Goal: Information Seeking & Learning: Learn about a topic

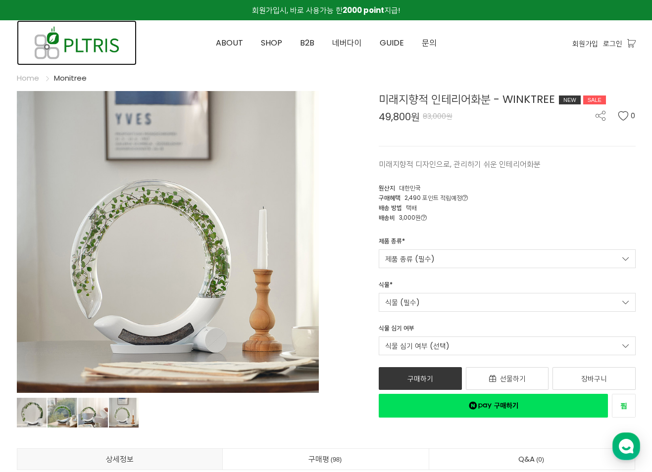
click at [77, 45] on img at bounding box center [77, 42] width 120 height 45
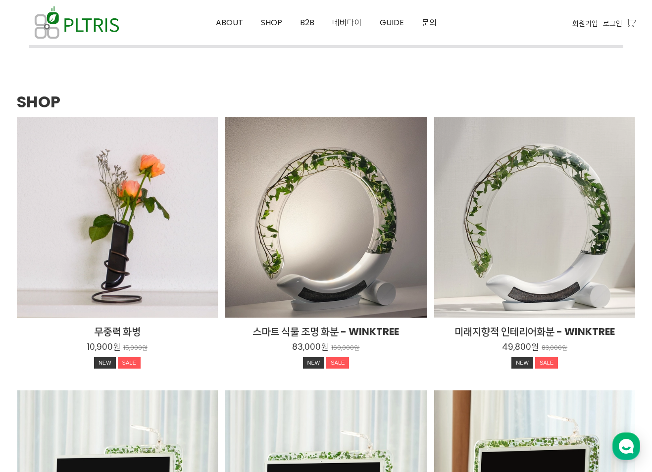
scroll to position [1287, 0]
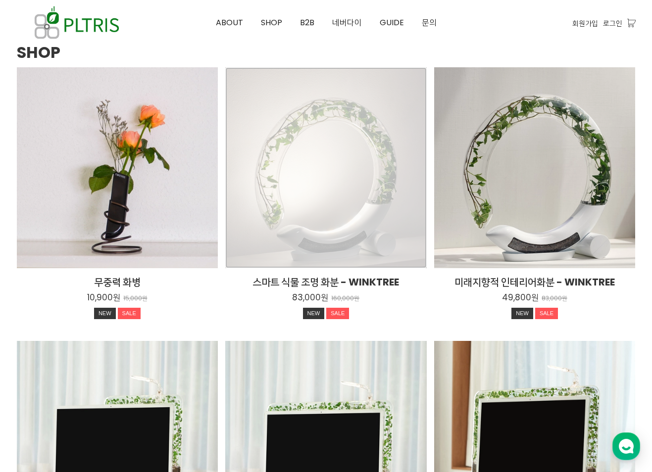
click at [322, 190] on div "스마트 식물 조명 화분 - WINKTREE 83,000원 160,000원 NEW SALE TIME SALE" at bounding box center [325, 167] width 201 height 201
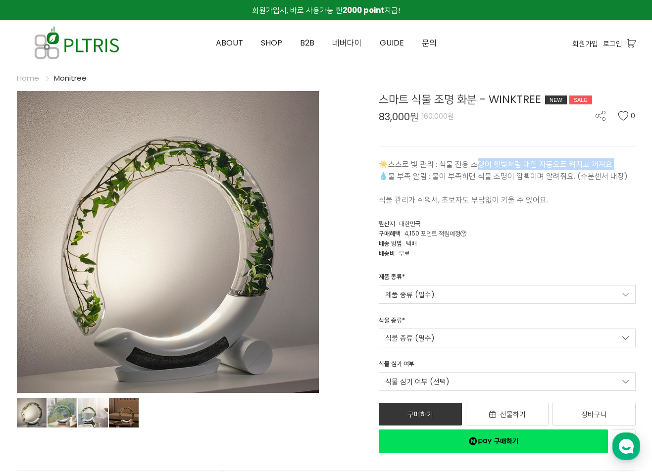
drag, startPoint x: 619, startPoint y: 165, endPoint x: 480, endPoint y: 164, distance: 139.1
click at [480, 164] on p "☀️스스로 빛 관리 : 식물 전용 조명이 햇빛처럼 매일 자동으로 켜지고 꺼져요." at bounding box center [507, 164] width 257 height 12
drag, startPoint x: 480, startPoint y: 164, endPoint x: 556, endPoint y: 181, distance: 78.5
click at [556, 181] on p "💧물 부족 알림 : 물이 부족하면 식물 조명이 깜빡이며 알려줘요. (수분센서 내장)" at bounding box center [507, 176] width 257 height 12
drag, startPoint x: 556, startPoint y: 181, endPoint x: 583, endPoint y: 192, distance: 29.1
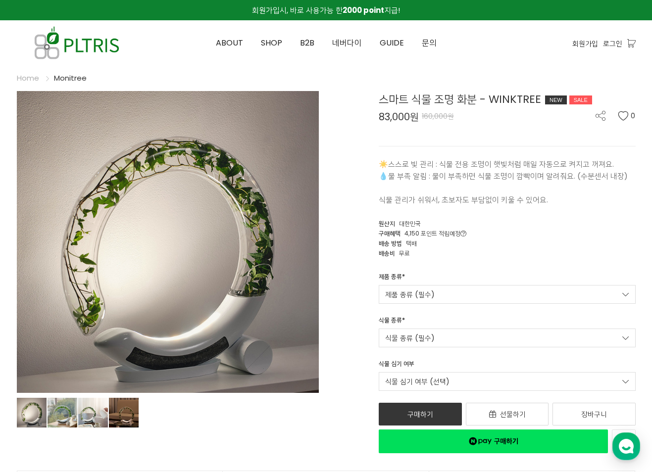
click at [583, 192] on p at bounding box center [507, 188] width 257 height 12
drag, startPoint x: 607, startPoint y: 175, endPoint x: 484, endPoint y: 174, distance: 123.3
click at [484, 174] on p "💧물 부족 알림 : 물이 부족하면 식물 조명이 깜빡이며 알려줘요. (수분센서 내장)" at bounding box center [507, 176] width 257 height 12
drag, startPoint x: 377, startPoint y: 112, endPoint x: 392, endPoint y: 117, distance: 15.7
click at [392, 117] on div "스마트 식물 조명 화분 - WINKTREE NEW SALE 83,000원 160,000원 0 ☀️스스로 빛 관리 : 식물 전용 조명이 햇빛처럼…" at bounding box center [485, 272] width 302 height 362
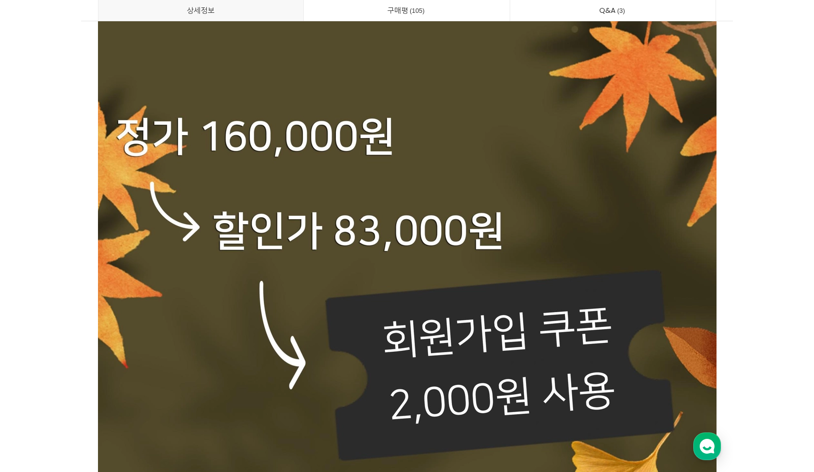
scroll to position [792, 0]
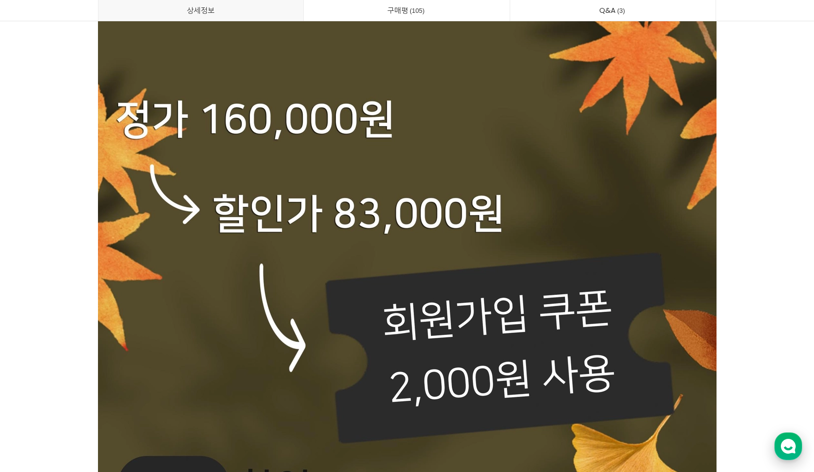
click at [651, 438] on div "button" at bounding box center [789, 447] width 28 height 28
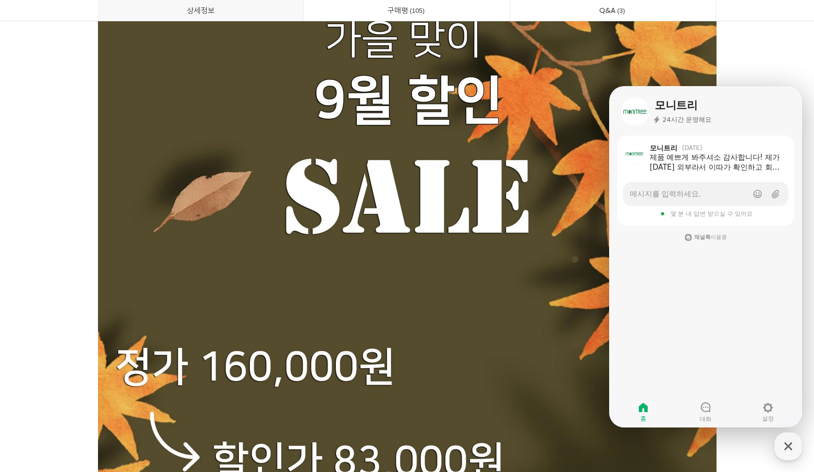
scroll to position [346, 0]
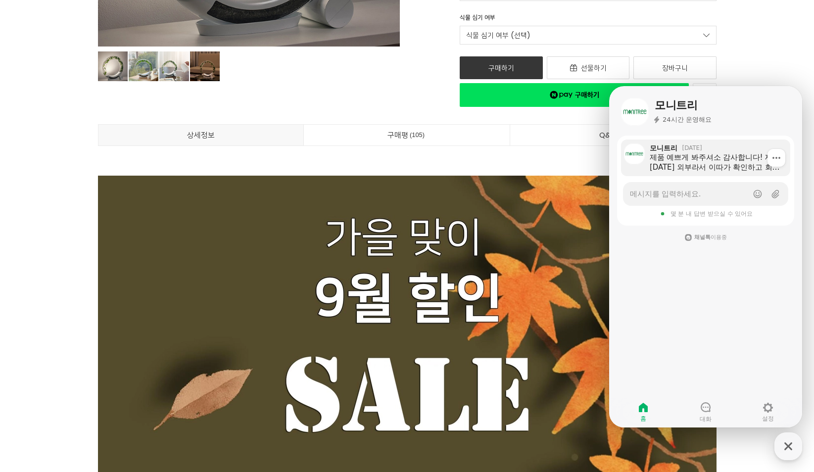
click at [651, 162] on div "제품 예쁘게 봐주셔소 감사합니다! 제가 오늘 외부라서 이따가 확인하고 회신 드리겠습니다 ^^" at bounding box center [717, 162] width 134 height 20
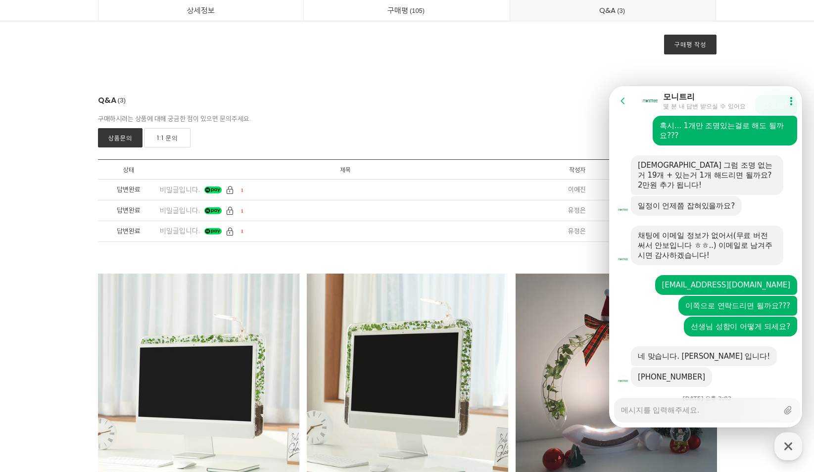
scroll to position [26962, 0]
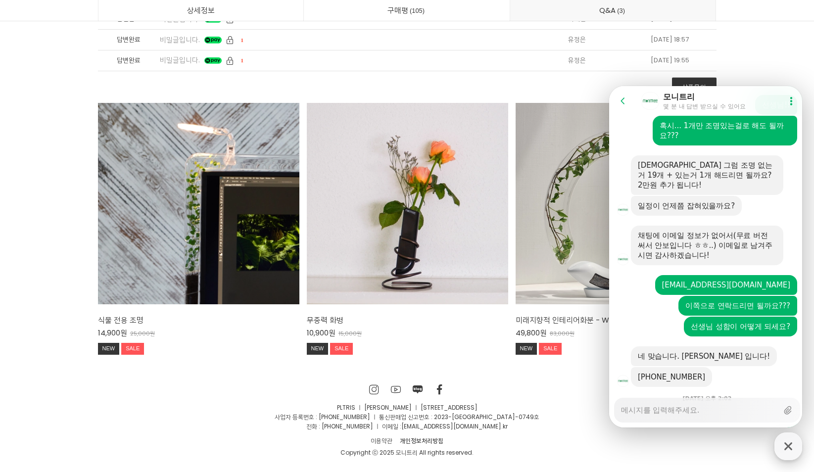
click at [651, 448] on div "button" at bounding box center [789, 447] width 28 height 28
type textarea "x"
